Goal: Task Accomplishment & Management: Complete application form

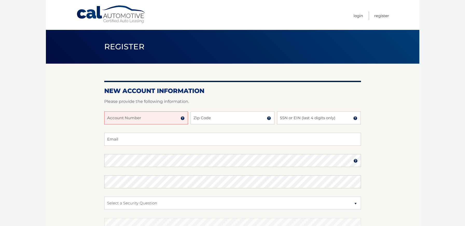
click at [163, 117] on input "Account Number" at bounding box center [146, 117] width 84 height 13
type input "44456002567"
click at [218, 120] on input "Zip Code" at bounding box center [233, 117] width 84 height 13
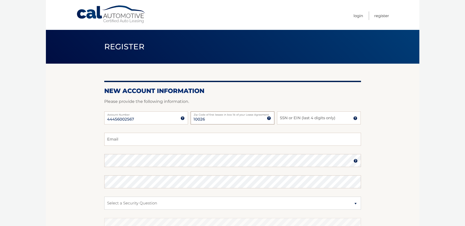
type input "10026"
click at [301, 115] on input "SSN or EIN (last 4 digits only)" at bounding box center [319, 117] width 84 height 13
type input "1652"
click at [231, 139] on input "Email" at bounding box center [232, 139] width 257 height 13
type input "[EMAIL_ADDRESS][DOMAIN_NAME]"
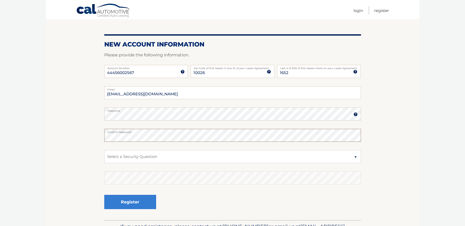
scroll to position [52, 0]
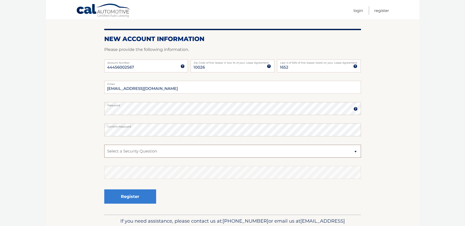
click at [355, 152] on select "Select a Security Question What was the name of your elementary school? What is…" at bounding box center [232, 150] width 257 height 13
select select "2"
click at [104, 144] on select "Select a Security Question What was the name of your elementary school? What is…" at bounding box center [232, 150] width 257 height 13
click at [129, 198] on button "Register" at bounding box center [130, 196] width 52 height 14
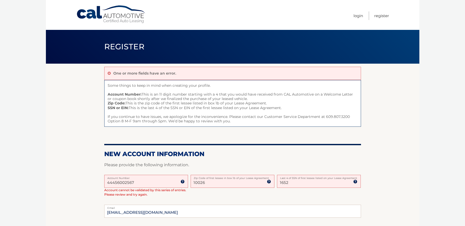
click at [115, 182] on input "44456002567" at bounding box center [146, 181] width 84 height 13
drag, startPoint x: 149, startPoint y: 180, endPoint x: 104, endPoint y: 185, distance: 45.9
click at [104, 185] on section "One or more fields have an error. Some things to keep in mind when creating you…" at bounding box center [233, 201] width 374 height 274
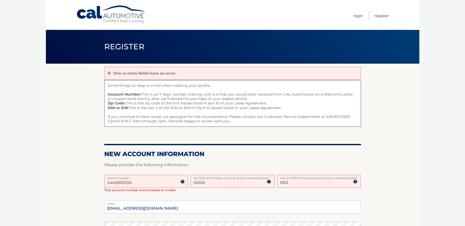
type input "44456002567"
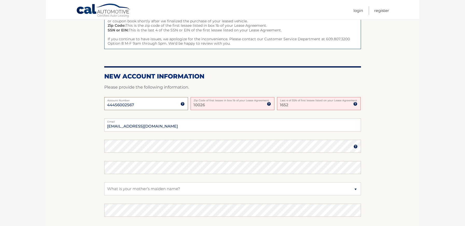
scroll to position [78, 0]
click at [211, 103] on input "10026" at bounding box center [233, 103] width 84 height 13
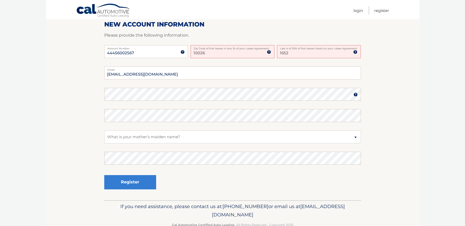
scroll to position [130, 0]
click at [125, 179] on button "Register" at bounding box center [130, 182] width 52 height 14
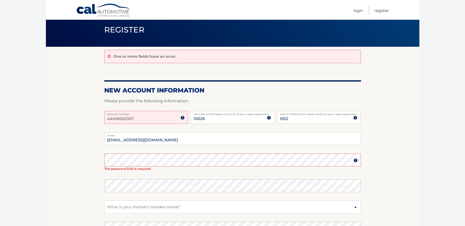
scroll to position [52, 0]
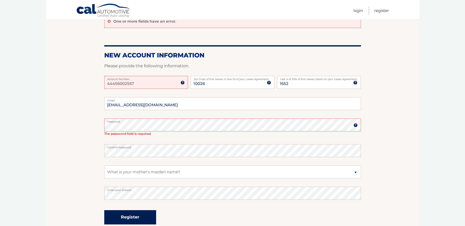
click at [129, 212] on button "Register" at bounding box center [130, 217] width 52 height 14
